Goal: Task Accomplishment & Management: Manage account settings

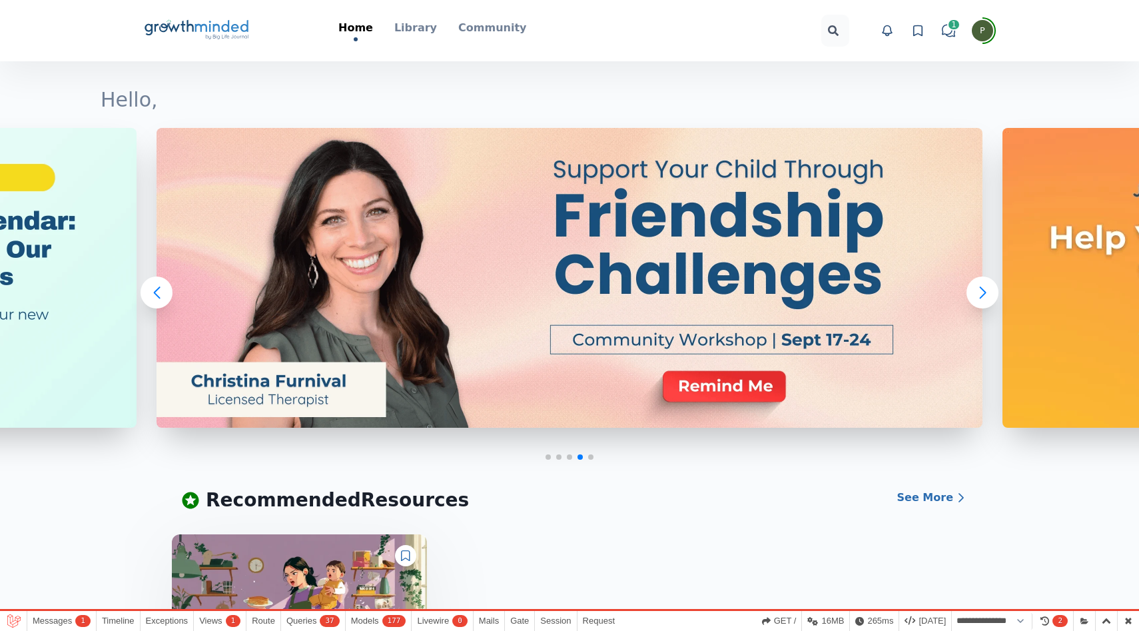
click at [207, 21] on icon "Big Life Journal GrowthMinded Logo .cls-1{fill:#1b4c76}.cls-2{fill:#294e79}.cls…" at bounding box center [196, 31] width 107 height 32
click at [915, 31] on icon at bounding box center [917, 30] width 13 height 13
click at [426, 32] on p "Library" at bounding box center [415, 28] width 43 height 16
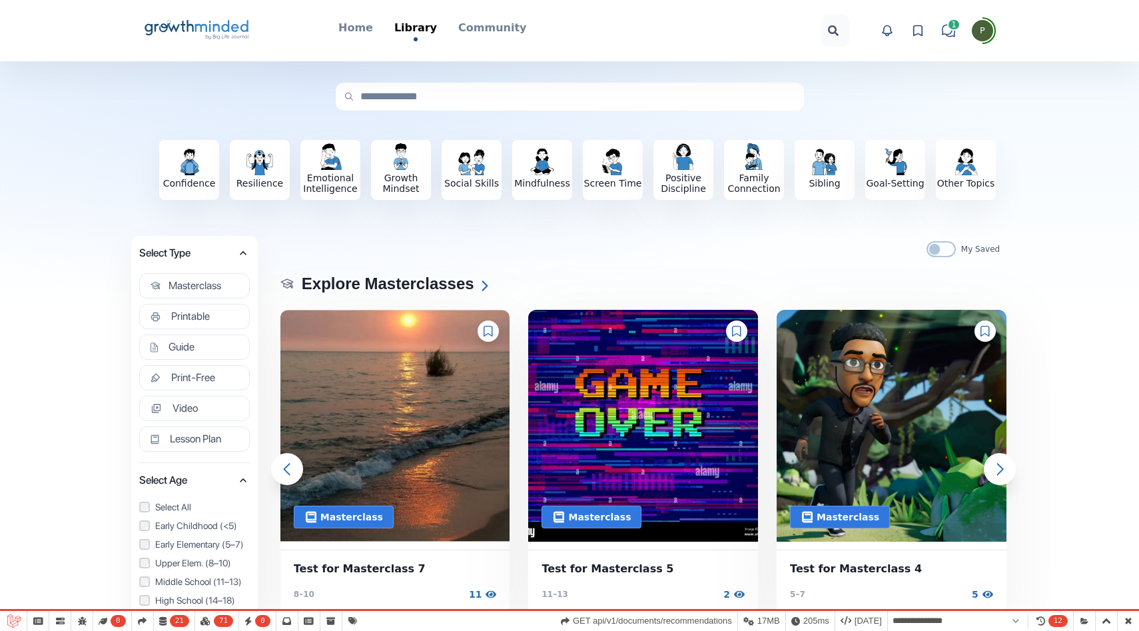
click at [231, 32] on icon "Big Life Journal GrowthMinded Logo .cls-1{fill:#1b4c76}.cls-2{fill:#294e79}.cls…" at bounding box center [196, 31] width 107 height 32
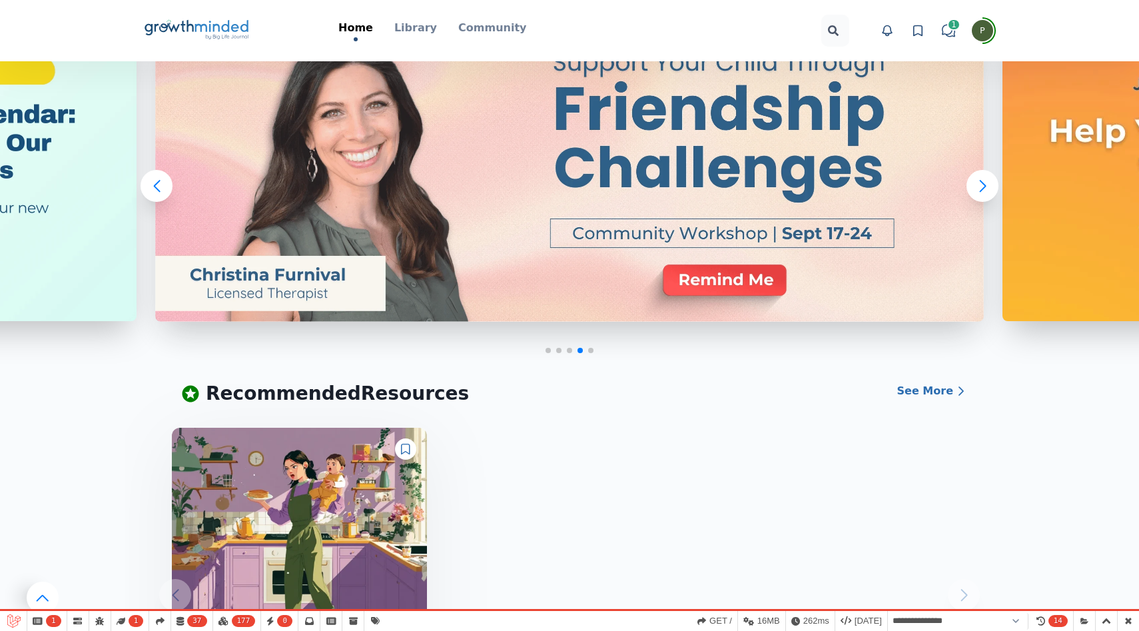
scroll to position [54, 0]
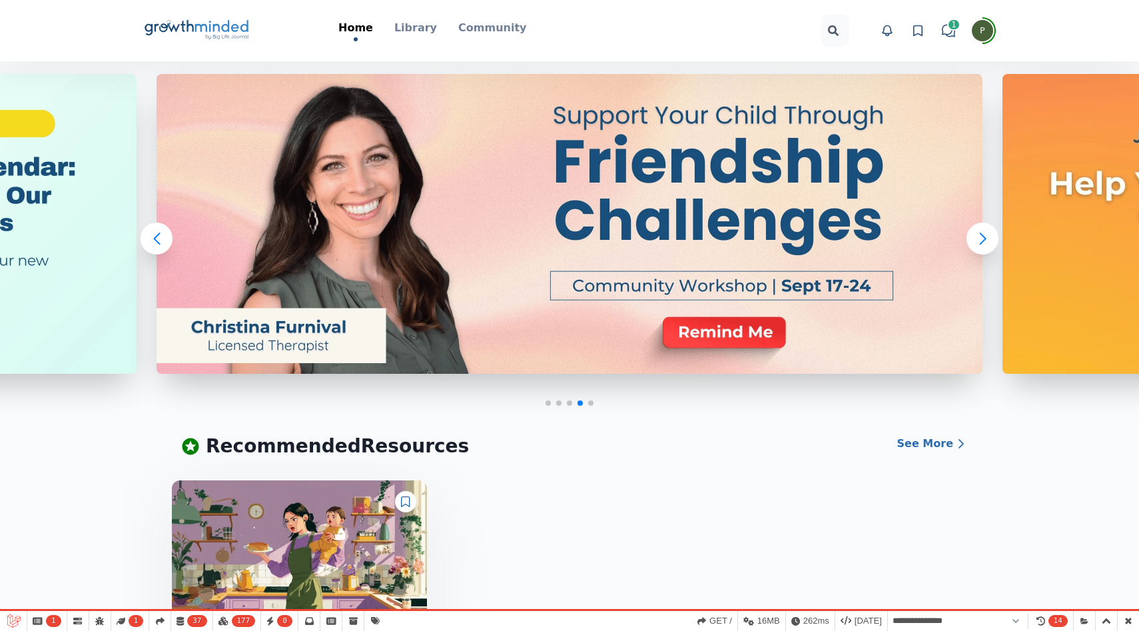
click at [420, 15] on div "Big Life Journal GrowthMinded Logo .cls-1{fill:#1b4c76}.cls-2{fill:#294e79}.cls…" at bounding box center [569, 30] width 853 height 61
click at [421, 31] on p "Library" at bounding box center [415, 28] width 43 height 16
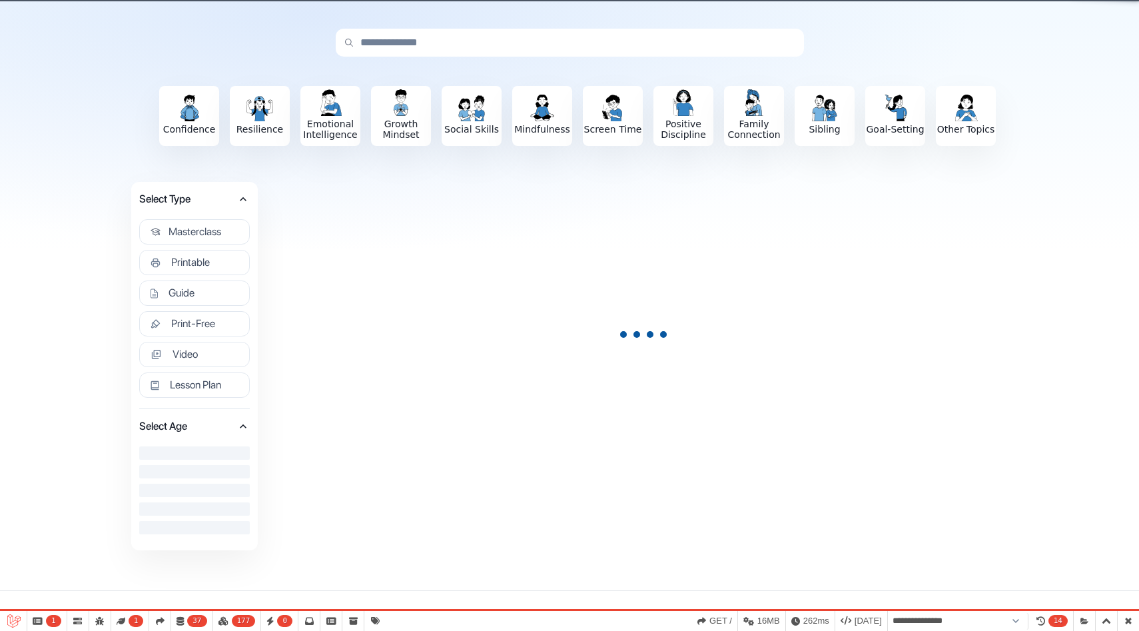
scroll to position [67, 0]
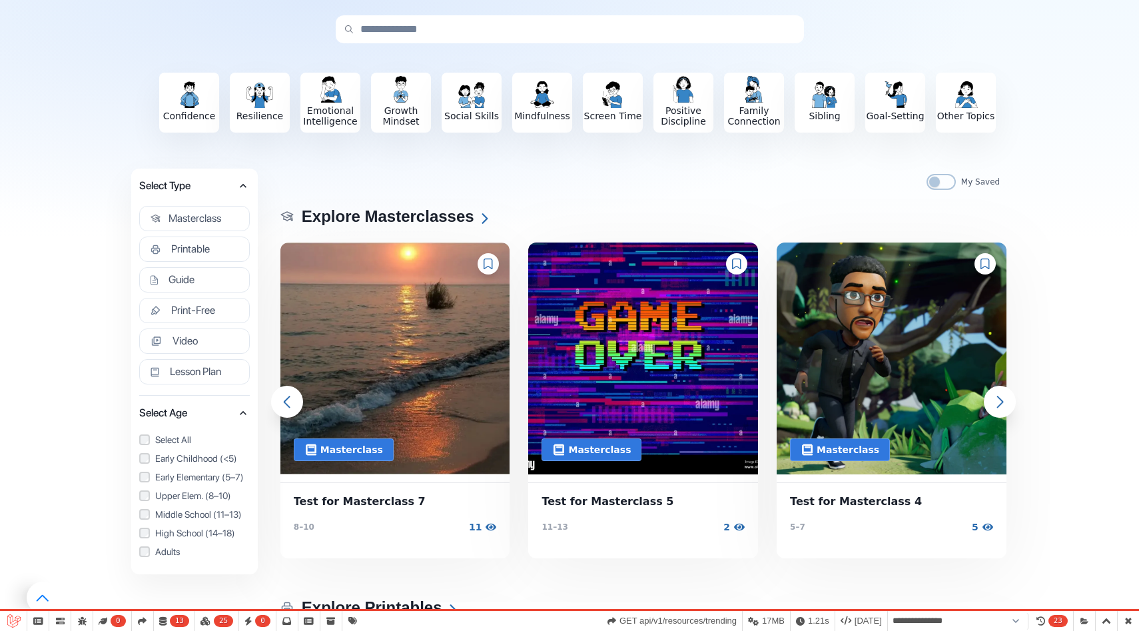
click at [488, 262] on icon at bounding box center [488, 263] width 9 height 11
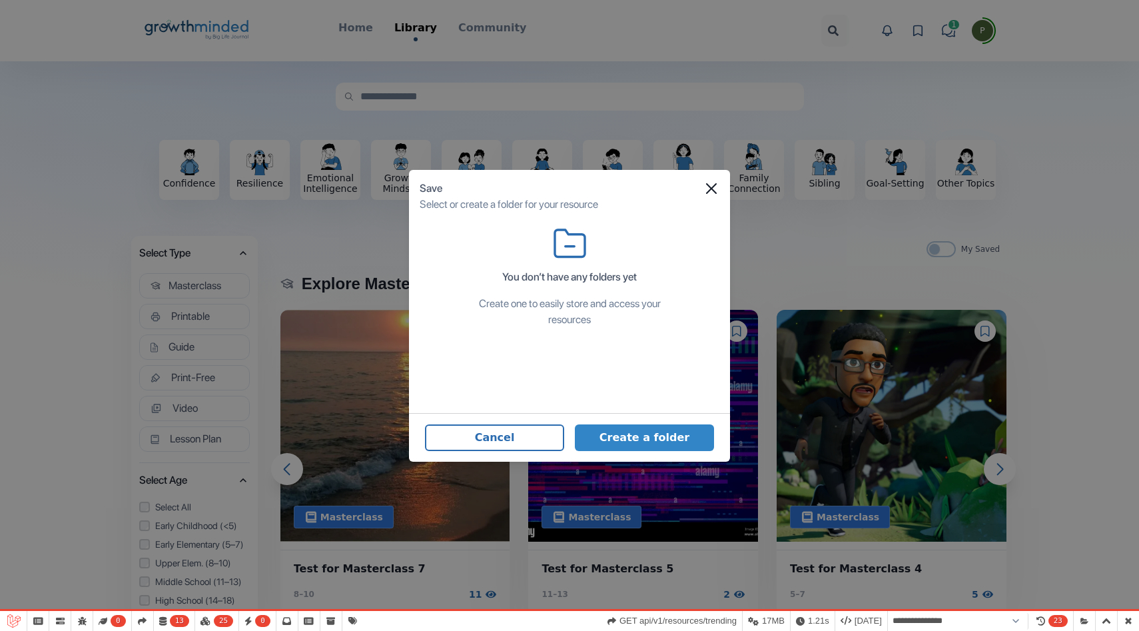
select select "**********"
click at [630, 432] on button "Create a folder" at bounding box center [644, 437] width 139 height 27
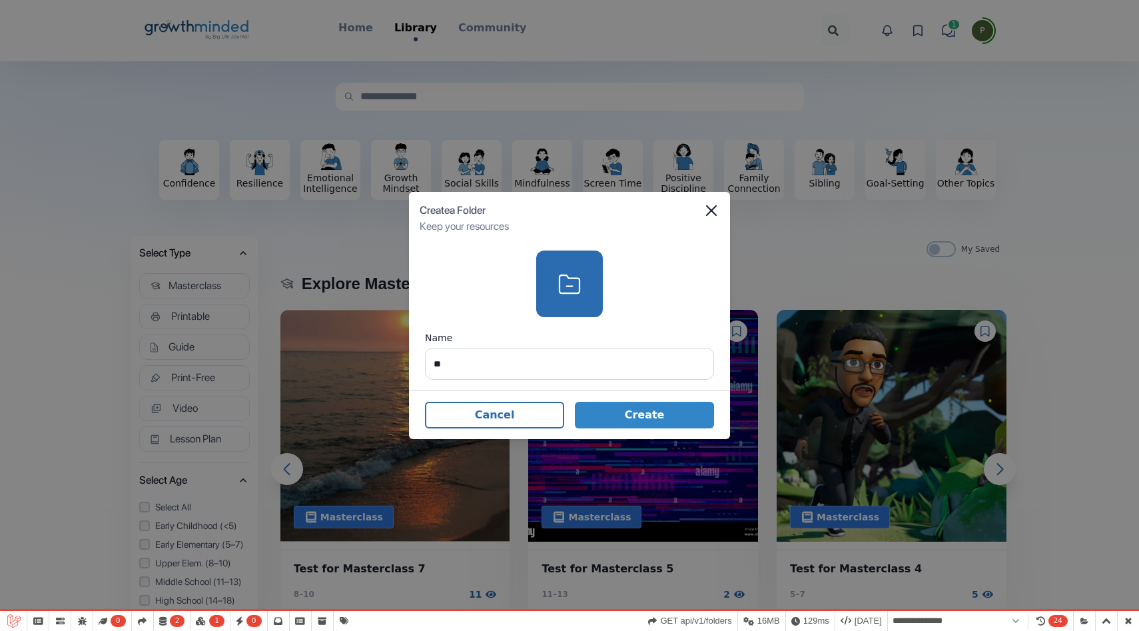
type input "*"
type input "**********"
click at [652, 414] on button "Create" at bounding box center [644, 415] width 139 height 27
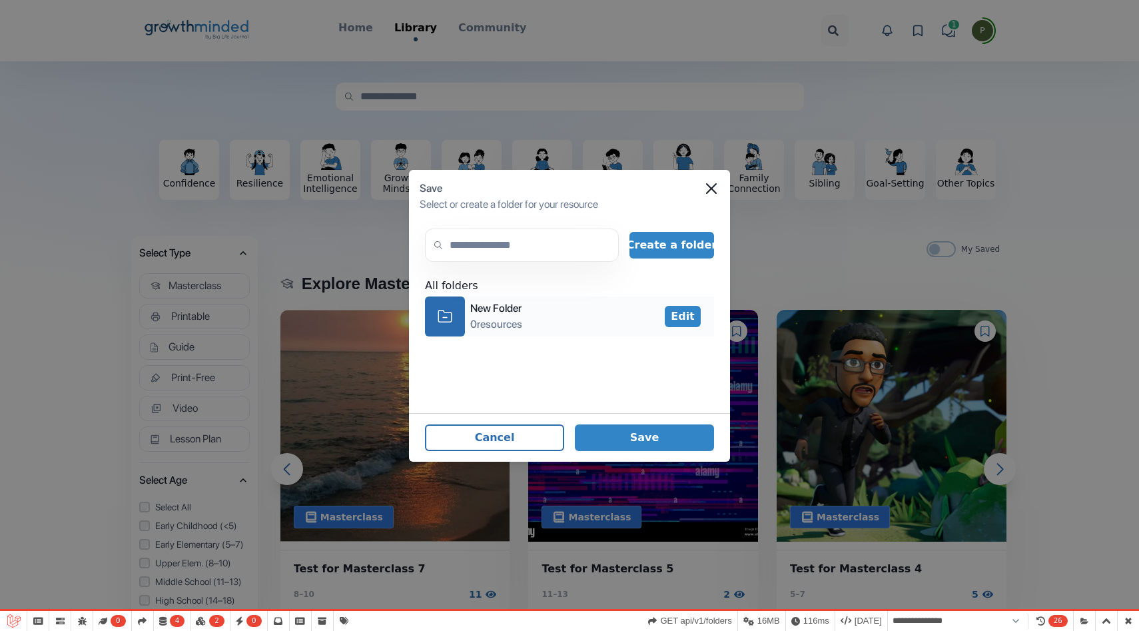
click at [520, 316] on div "0 resources" at bounding box center [496, 324] width 52 height 16
click at [653, 435] on button "Save" at bounding box center [644, 437] width 139 height 27
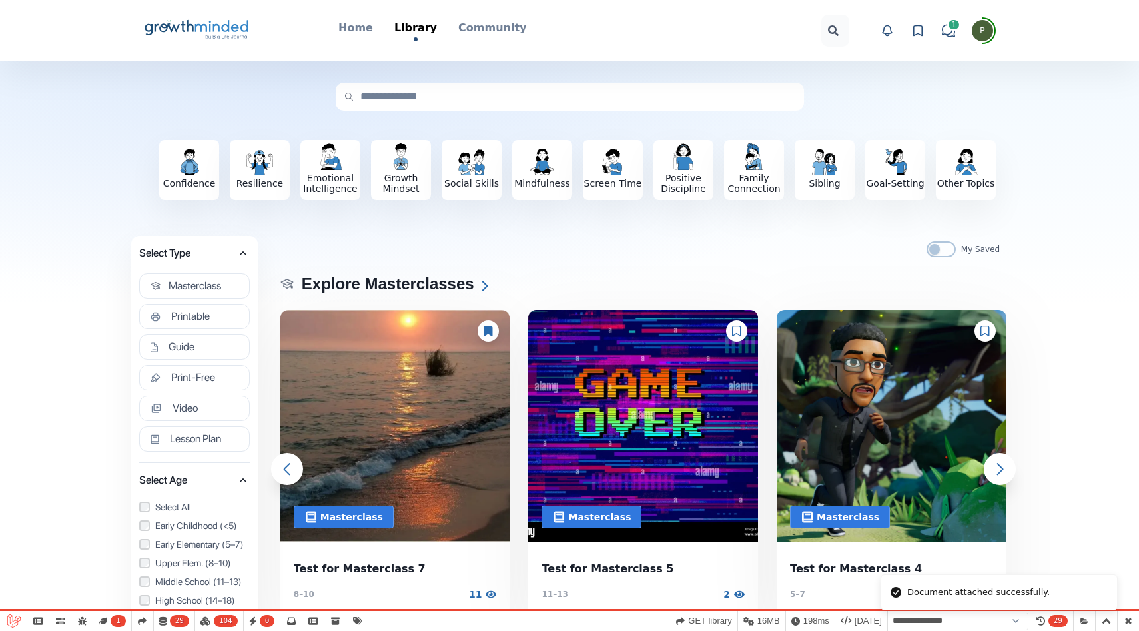
click at [735, 330] on icon at bounding box center [736, 331] width 9 height 11
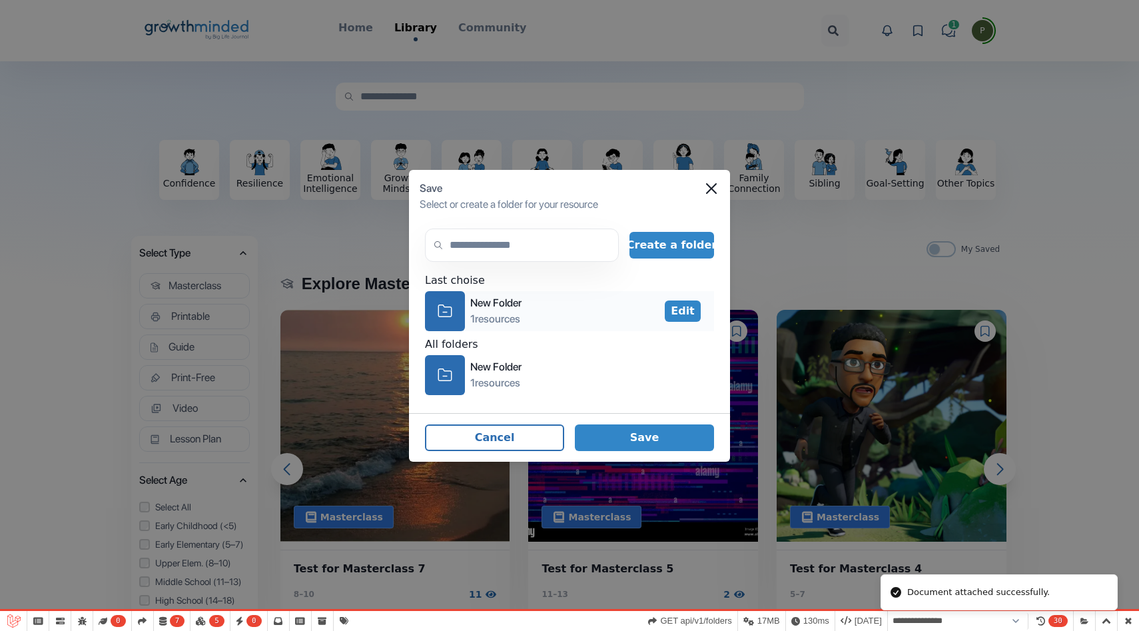
click at [519, 306] on div "New Folder" at bounding box center [495, 303] width 51 height 16
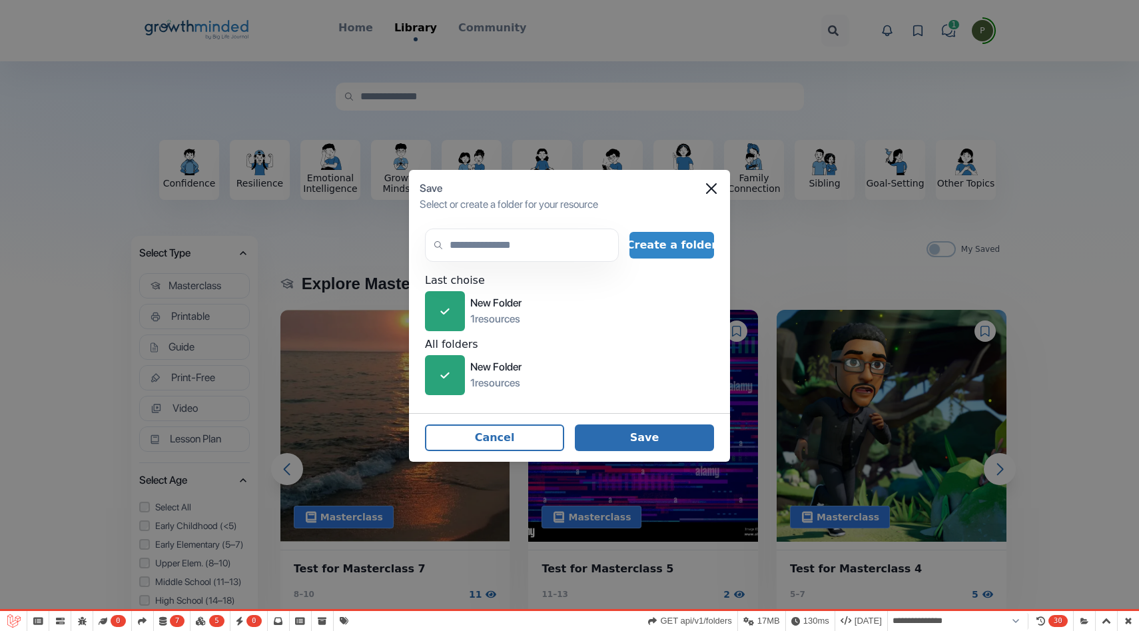
click at [632, 428] on button "Save" at bounding box center [644, 437] width 139 height 27
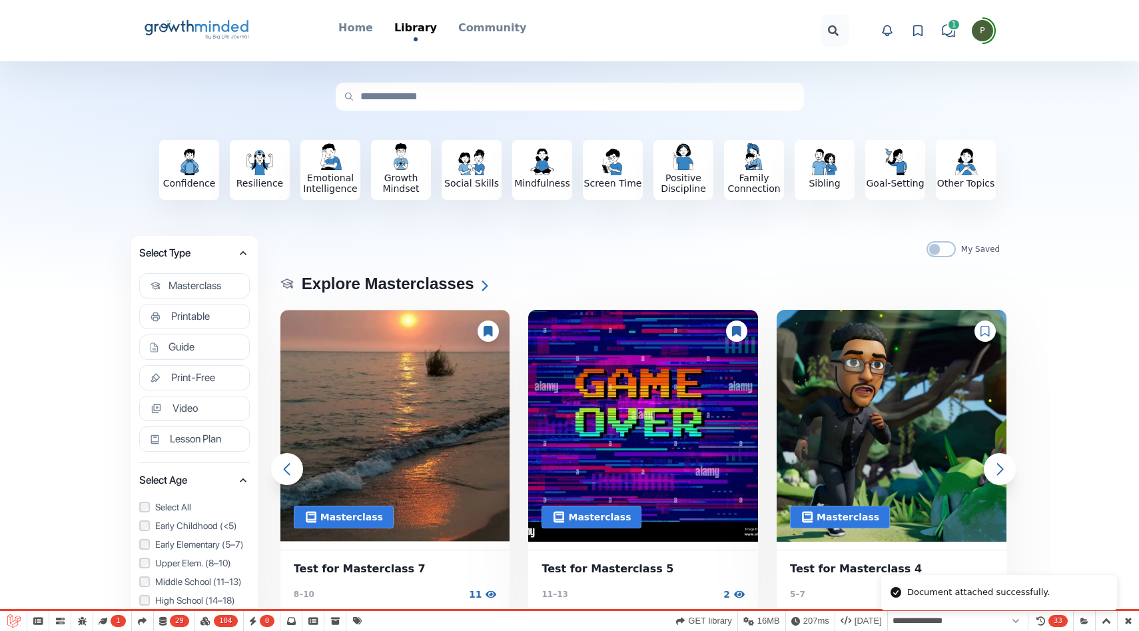
click at [488, 334] on icon at bounding box center [488, 331] width 9 height 11
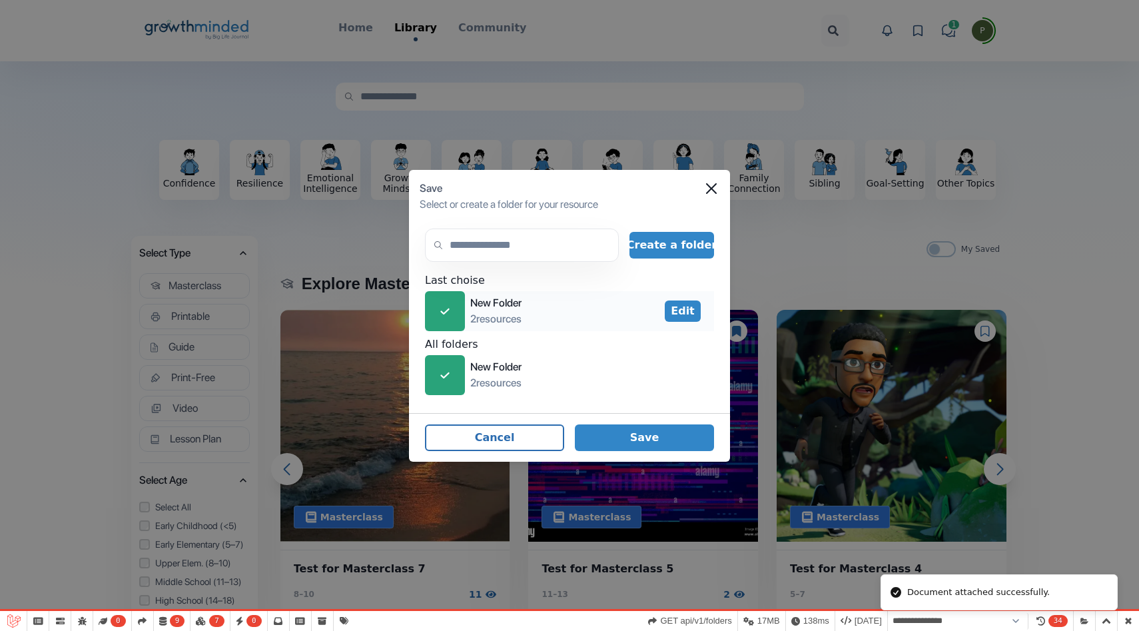
click at [448, 300] on div "icon-check" at bounding box center [445, 311] width 40 height 40
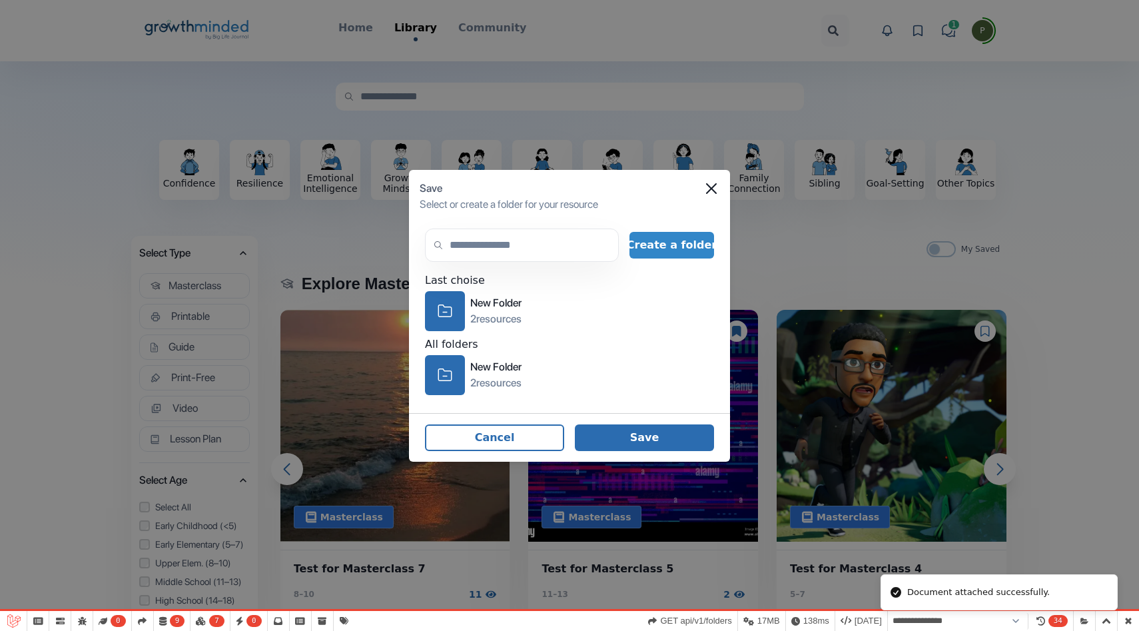
click at [653, 436] on button "Save" at bounding box center [644, 437] width 139 height 27
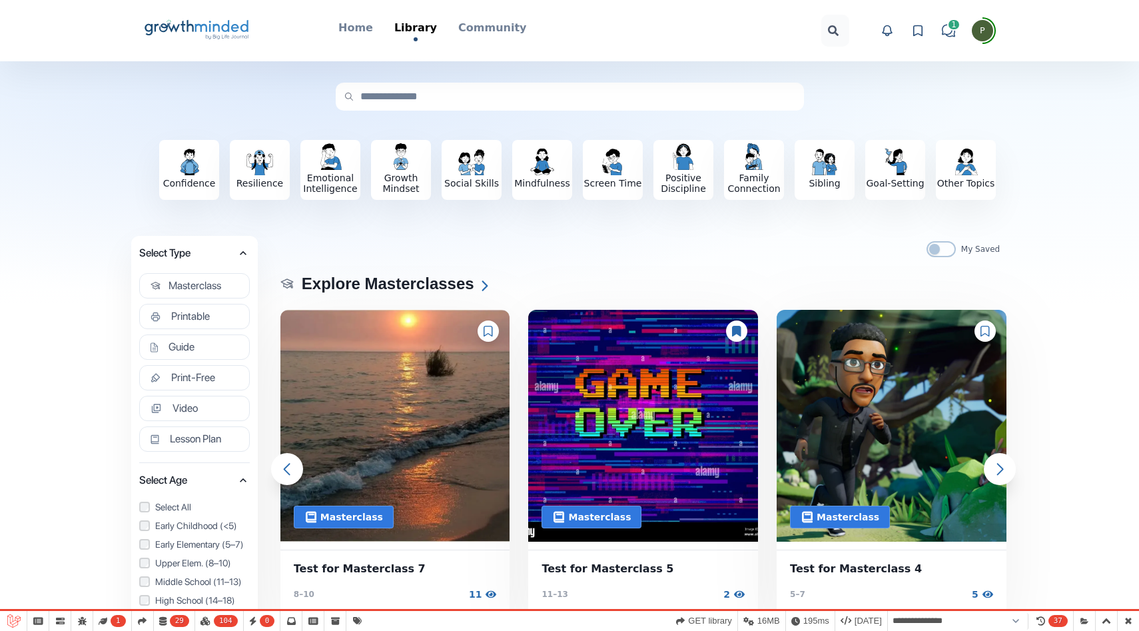
click at [915, 33] on icon at bounding box center [917, 30] width 13 height 13
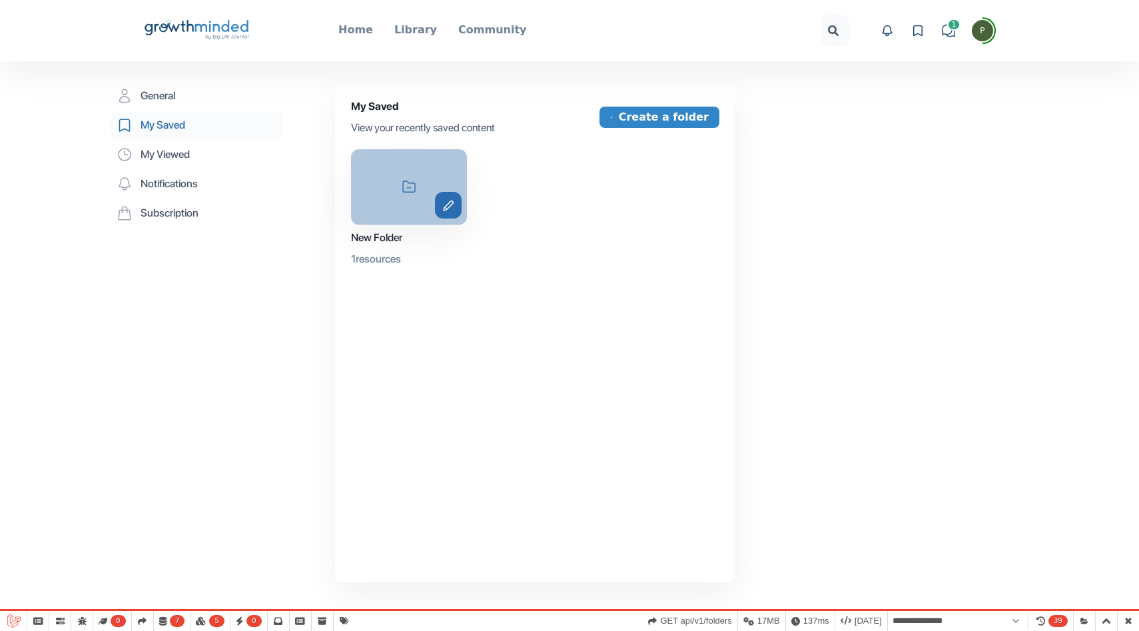
click at [452, 208] on icon "edit" at bounding box center [448, 205] width 27 height 11
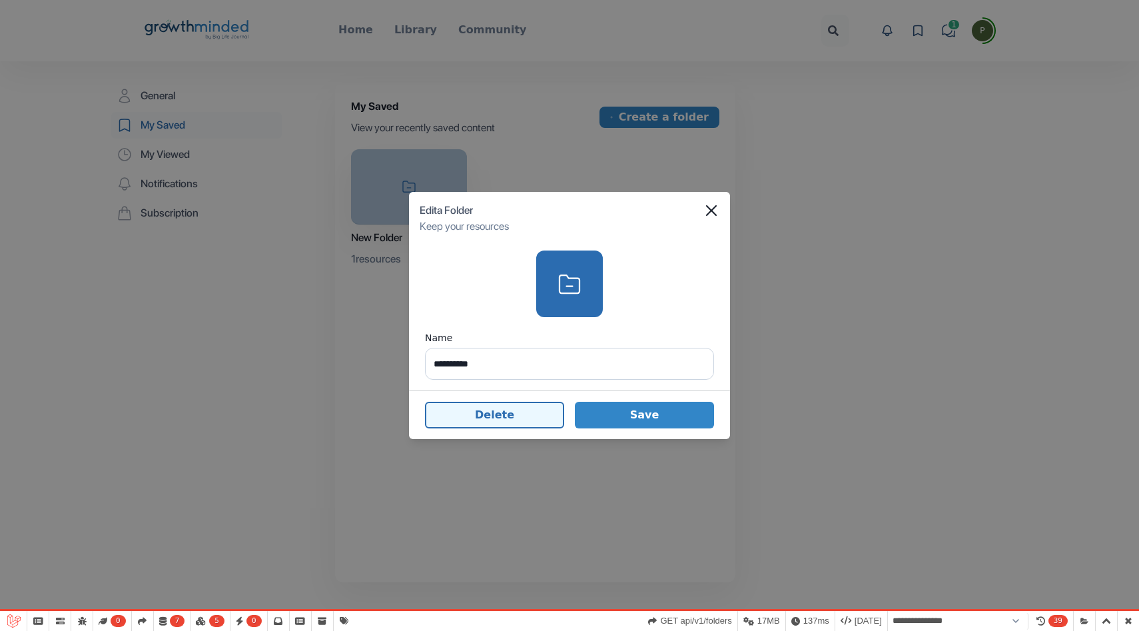
click at [483, 412] on button "Delete" at bounding box center [494, 415] width 139 height 27
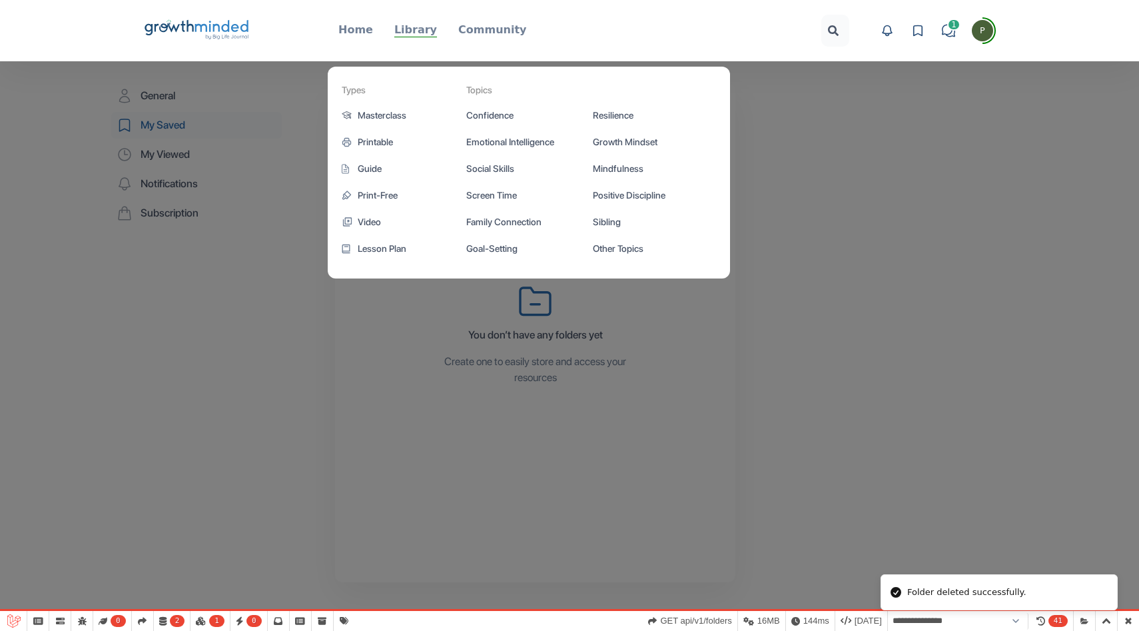
click at [420, 29] on p "Library" at bounding box center [415, 30] width 43 height 16
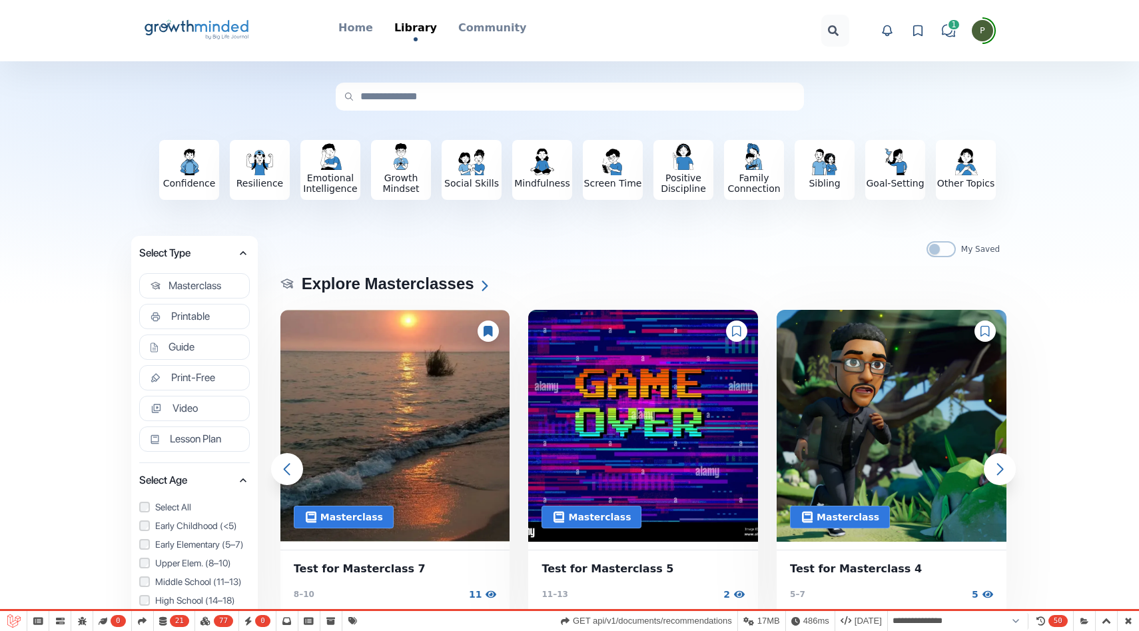
click at [490, 334] on icon at bounding box center [488, 331] width 9 height 11
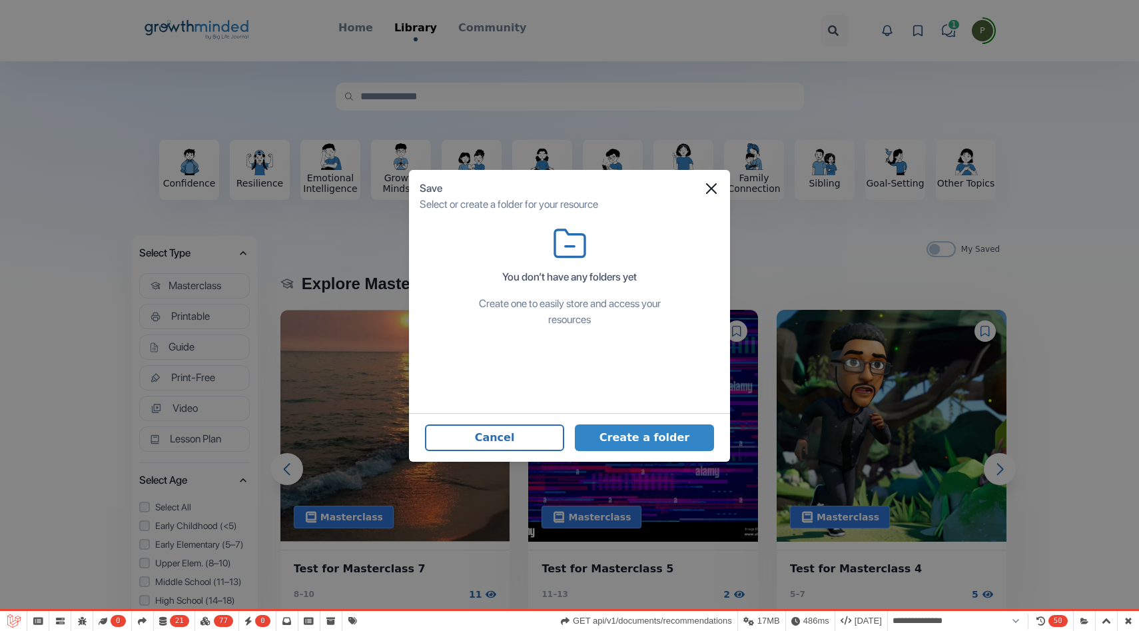
select select "**********"
click at [710, 187] on icon "Close" at bounding box center [711, 188] width 11 height 11
